Goal: Task Accomplishment & Management: Manage account settings

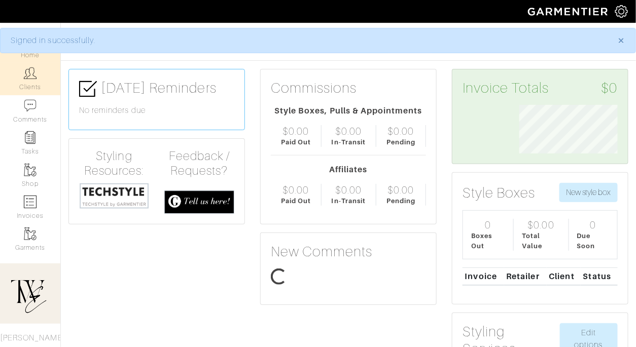
scroll to position [49, 114]
click at [24, 79] on img at bounding box center [30, 73] width 13 height 13
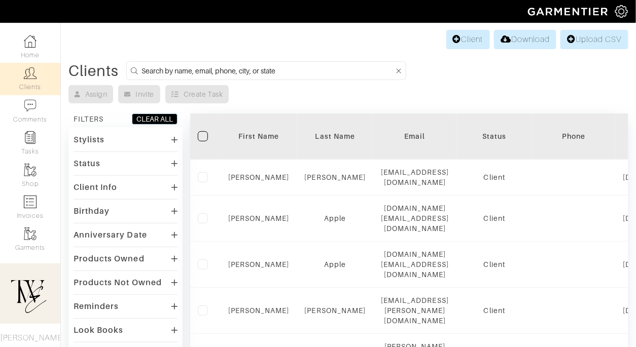
click at [234, 134] on div "First Name" at bounding box center [258, 136] width 61 height 10
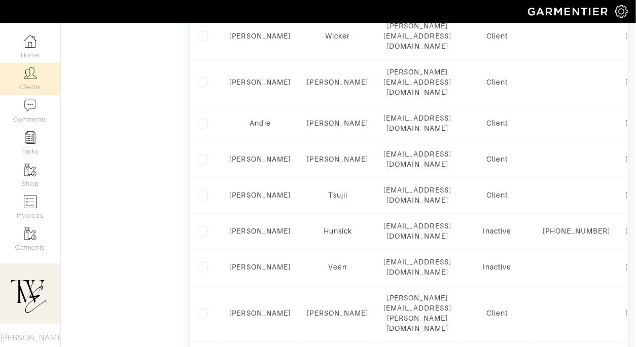
scroll to position [736, 0]
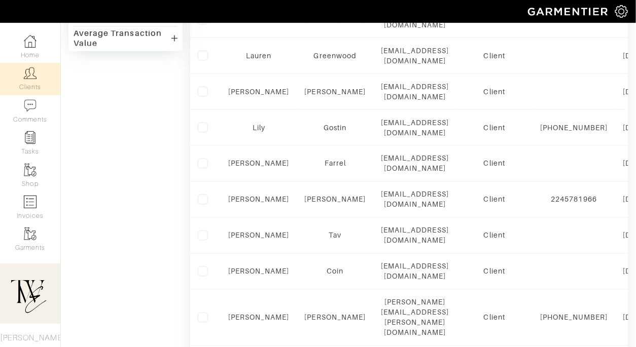
scroll to position [493, 0]
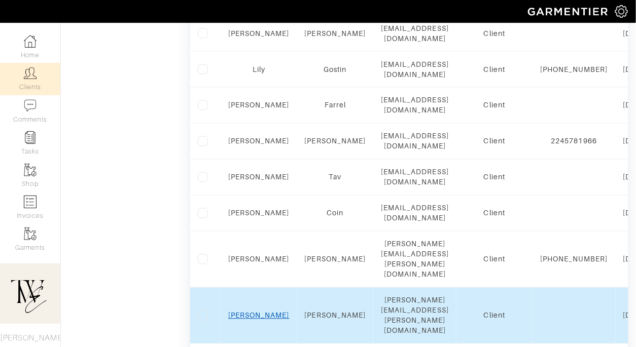
click at [254, 312] on link "Michelle" at bounding box center [258, 316] width 61 height 8
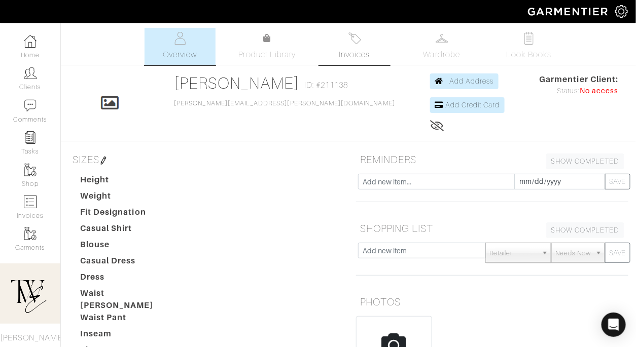
click at [346, 53] on span "Invoices" at bounding box center [354, 55] width 31 height 12
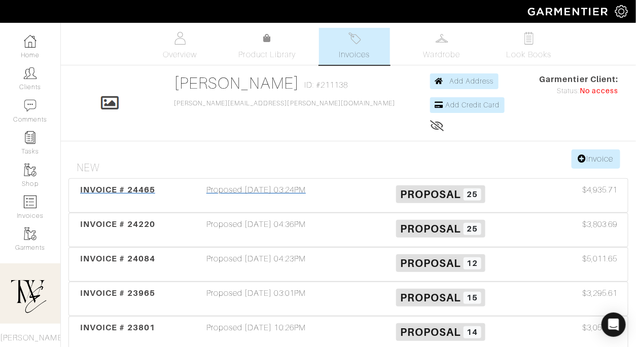
click at [135, 190] on span "INVOICE # 24465" at bounding box center [117, 190] width 75 height 10
click at [144, 229] on div "INVOICE # 24220" at bounding box center [117, 229] width 92 height 23
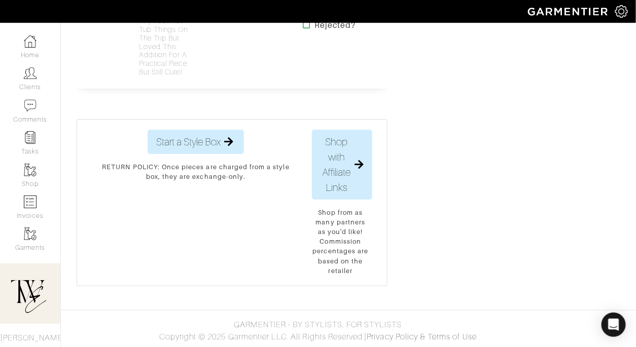
scroll to position [4886, 0]
click at [156, 63] on h4 "Not sure if you're doing any pool/hot tub things on the trip but loved this add…" at bounding box center [165, 38] width 52 height 77
